Goal: Task Accomplishment & Management: Manage account settings

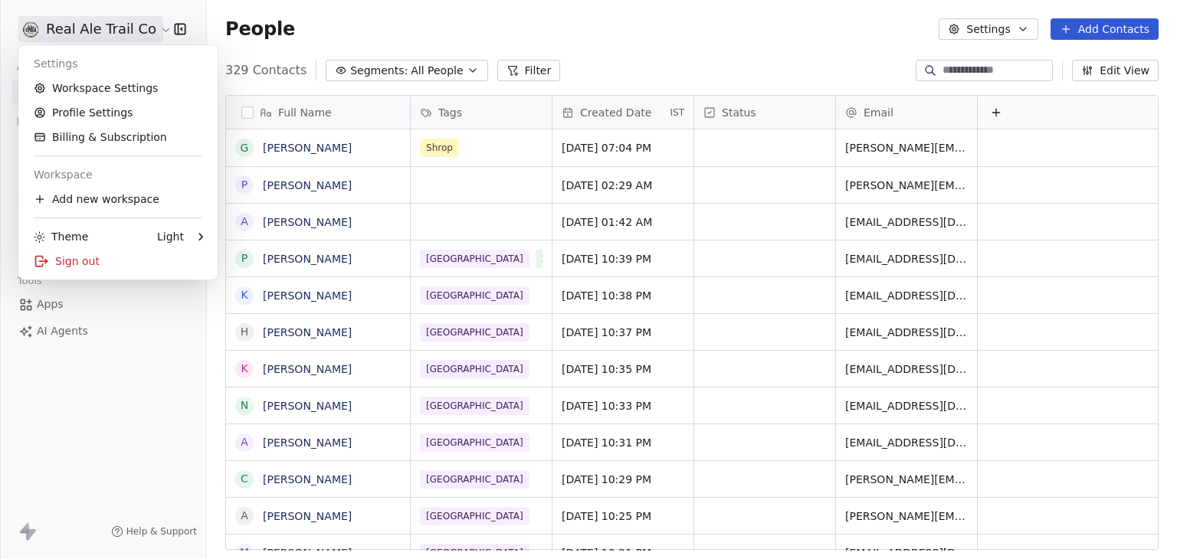
scroll to position [480, 958]
click at [95, 91] on link "Workspace Settings" at bounding box center [118, 88] width 187 height 25
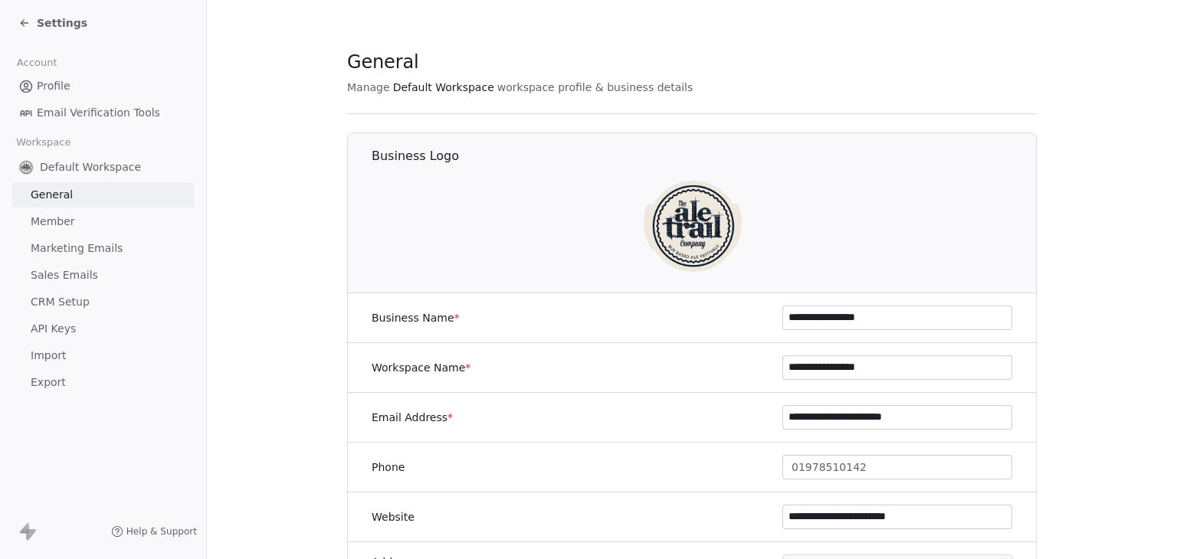
click at [94, 252] on span "Marketing Emails" at bounding box center [77, 249] width 92 height 16
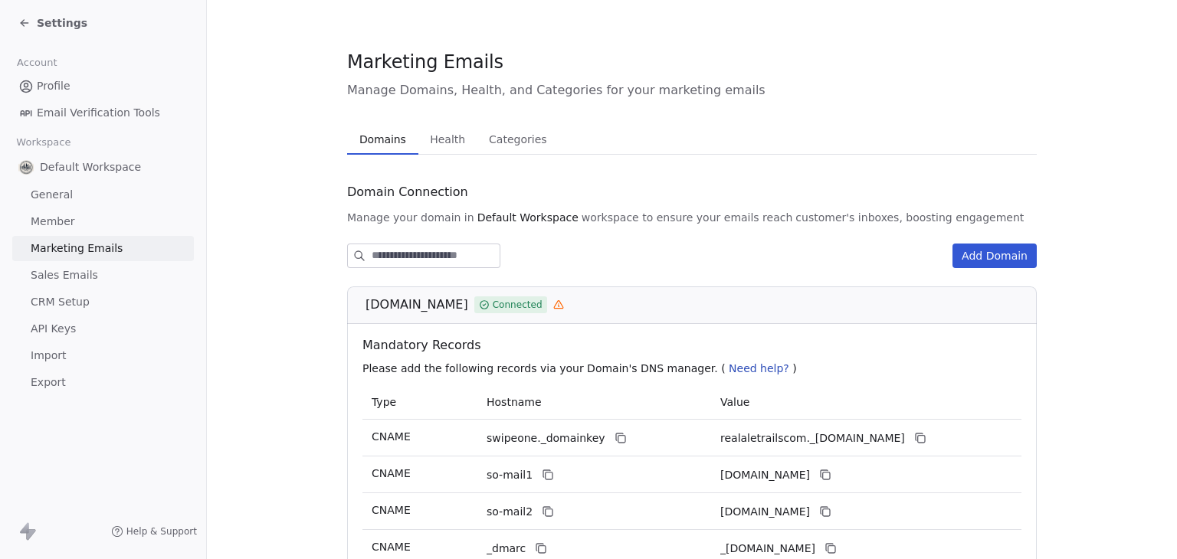
click at [438, 139] on span "Health" at bounding box center [448, 139] width 48 height 21
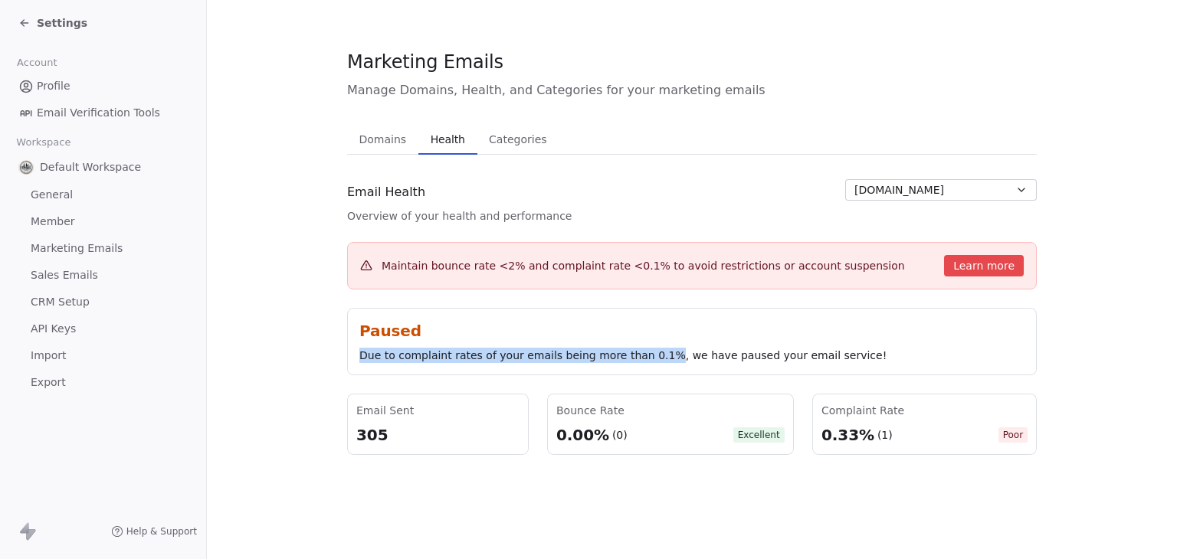
drag, startPoint x: 362, startPoint y: 357, endPoint x: 659, endPoint y: 353, distance: 297.3
click at [659, 353] on div "Due to complaint rates of your emails being more than 0.1%, we have paused your…" at bounding box center [691, 355] width 665 height 15
copy div "Due to complaint rates of your emails being more than 0.1%"
click at [241, 218] on section "Marketing Emails Manage Domains, Health, and Categories for your marketing emai…" at bounding box center [692, 252] width 970 height 504
click at [252, 293] on section "Marketing Emails Manage Domains, Health, and Categories for your marketing emai…" at bounding box center [692, 252] width 970 height 504
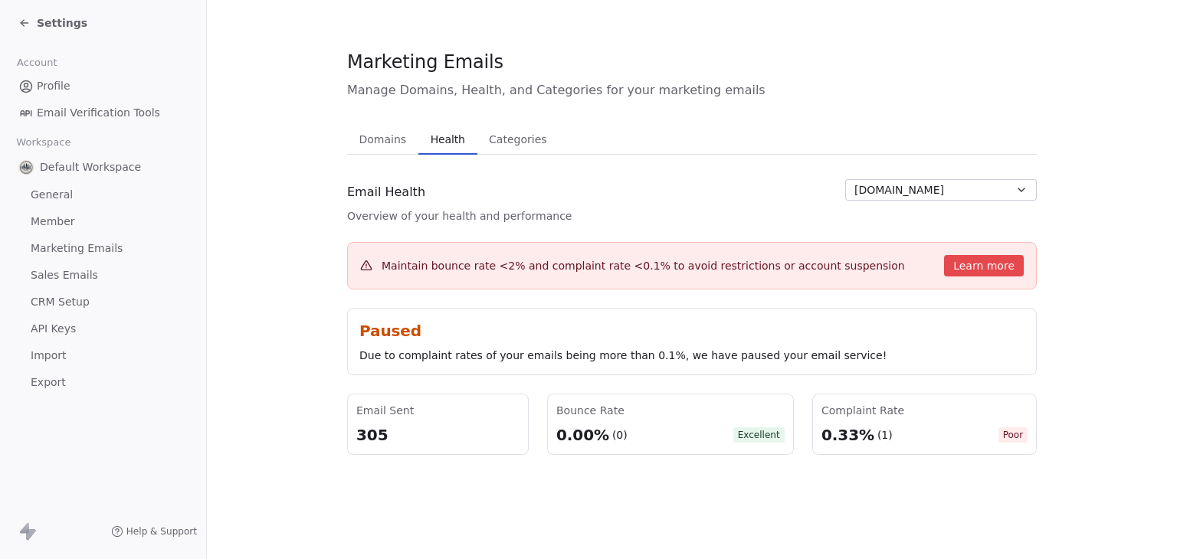
click at [489, 195] on div "Email Health" at bounding box center [459, 192] width 225 height 26
click at [375, 135] on span "Domains" at bounding box center [383, 139] width 60 height 21
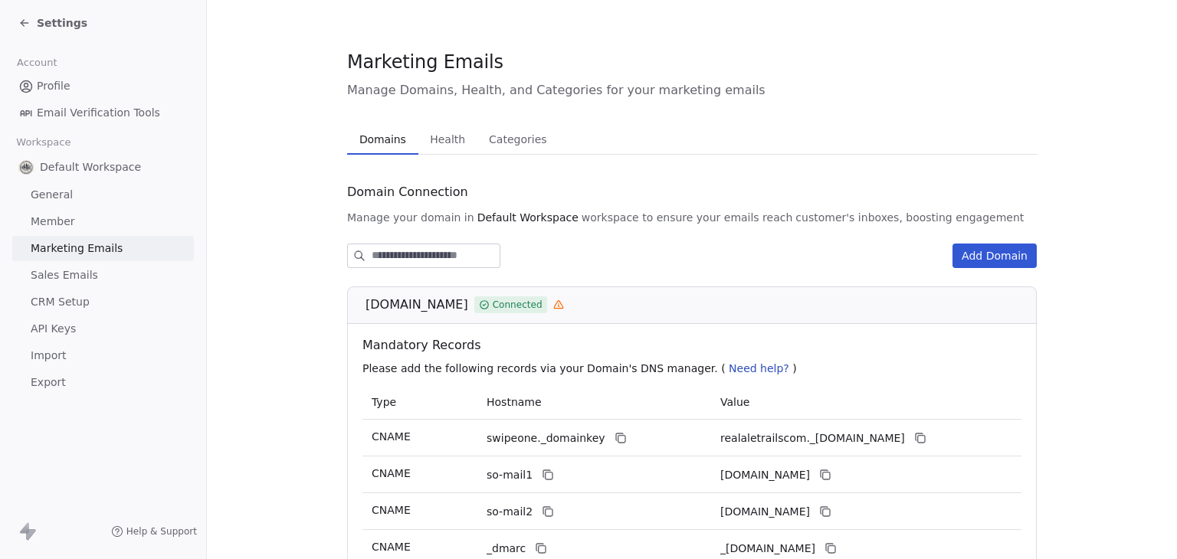
drag, startPoint x: 359, startPoint y: 305, endPoint x: 452, endPoint y: 310, distance: 93.6
click at [452, 310] on div "[DOMAIN_NAME] Connected" at bounding box center [692, 306] width 690 height 38
copy span "[DOMAIN_NAME]"
click at [288, 200] on section "Marketing Emails Manage Domains, Health, and Categories for your marketing emai…" at bounding box center [692, 376] width 970 height 752
click at [34, 29] on div "Settings" at bounding box center [52, 22] width 69 height 15
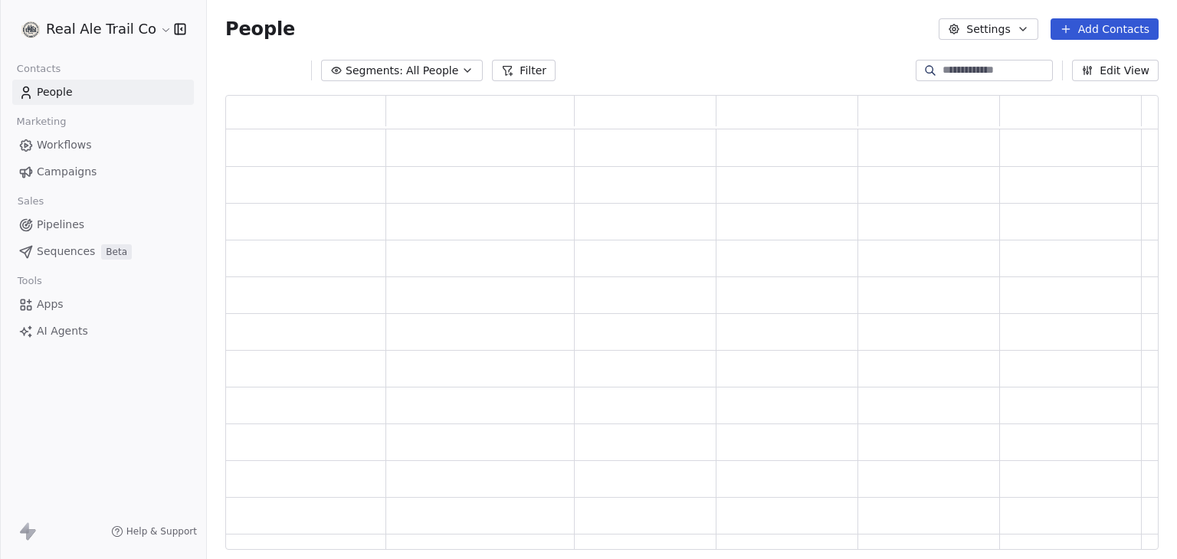
scroll to position [443, 921]
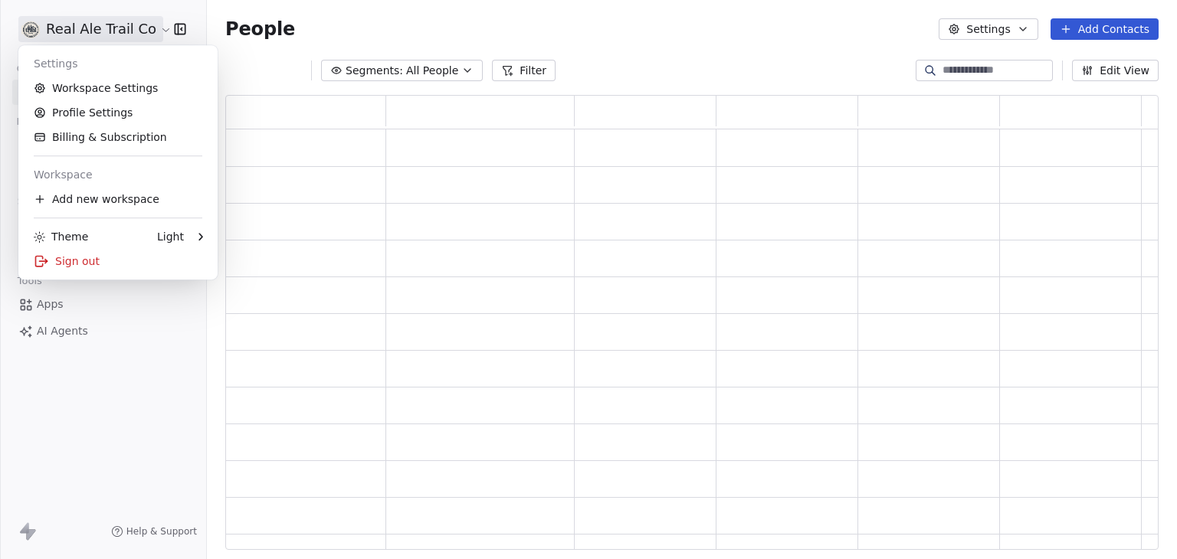
click at [34, 29] on html "Real Ale Trail Co Contacts People Marketing Workflows Campaigns Sales Pipelines…" at bounding box center [588, 279] width 1177 height 559
click at [49, 261] on div "Sign out" at bounding box center [118, 261] width 187 height 25
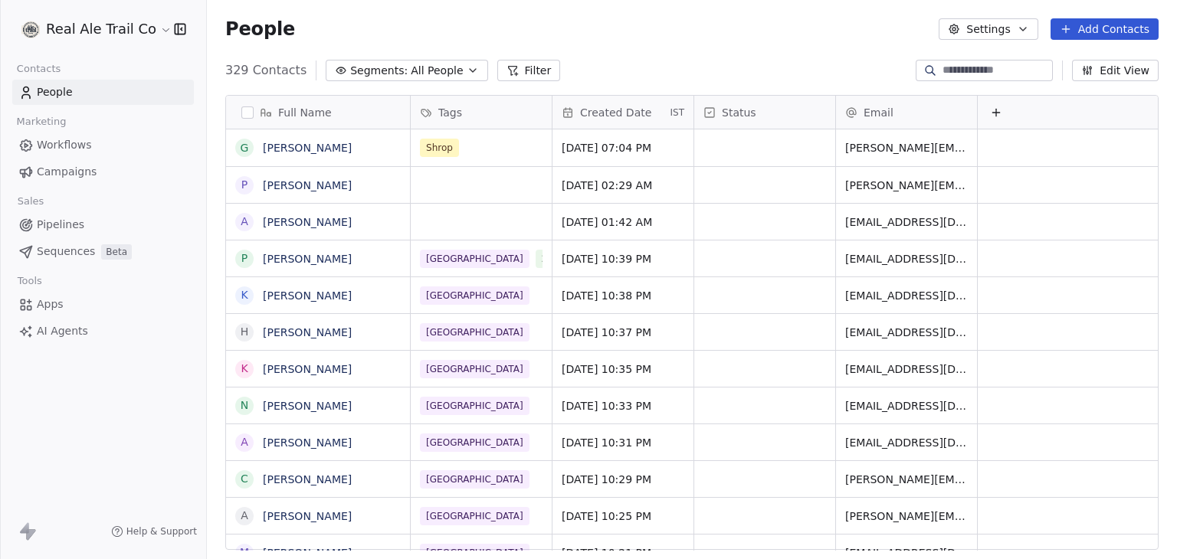
scroll to position [480, 958]
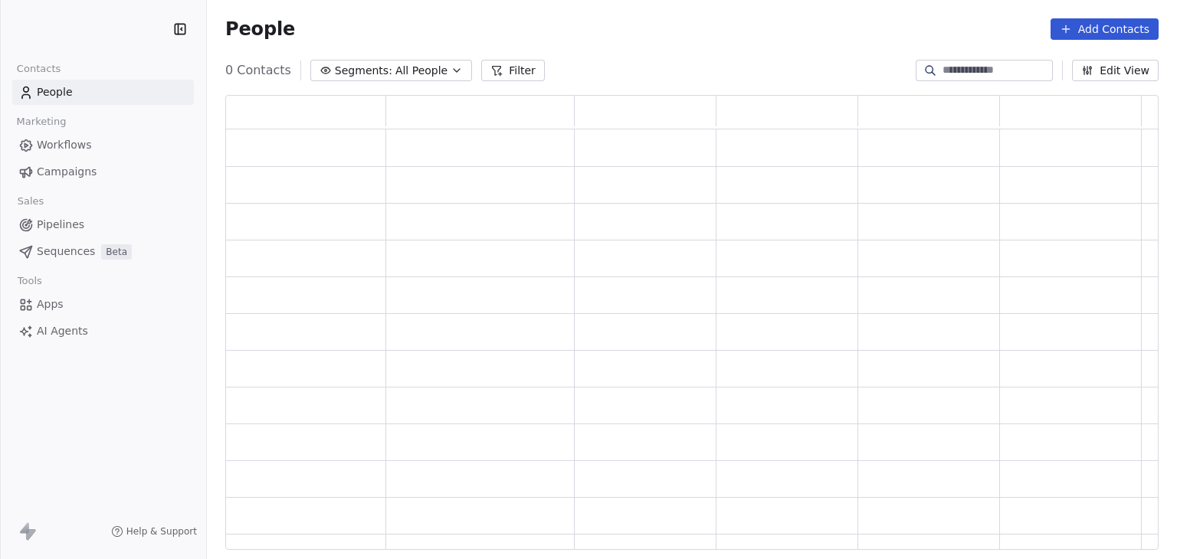
scroll to position [443, 921]
